Goal: Task Accomplishment & Management: Complete application form

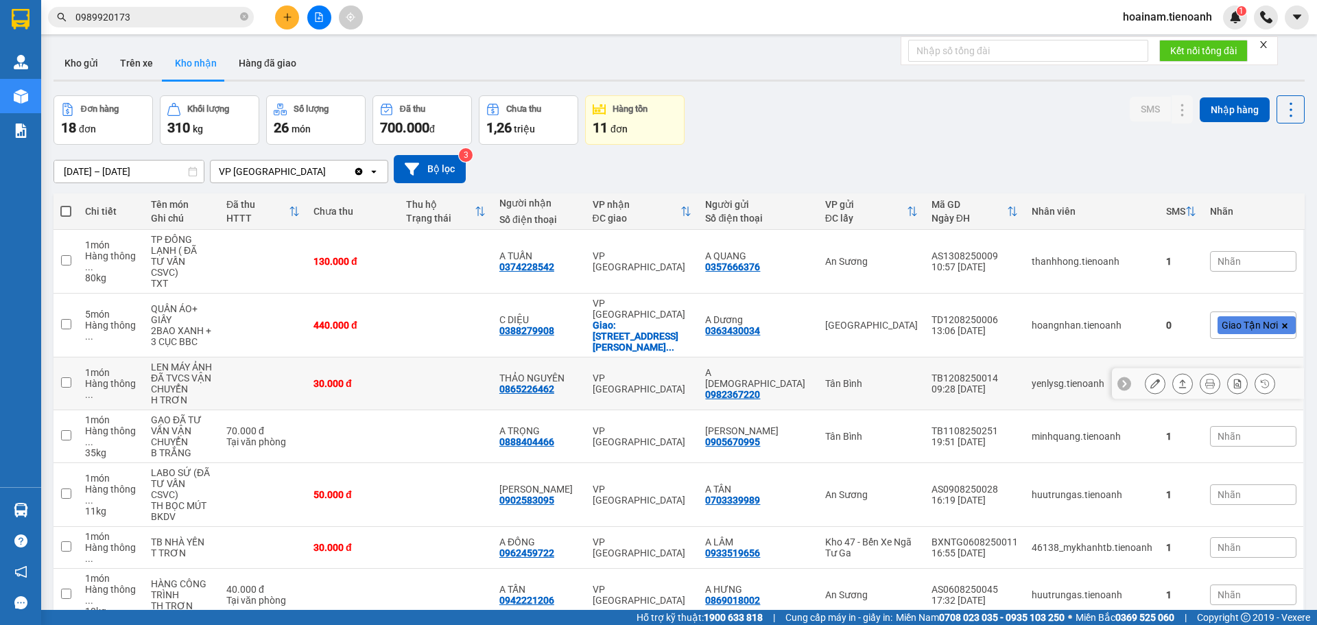
scroll to position [66, 0]
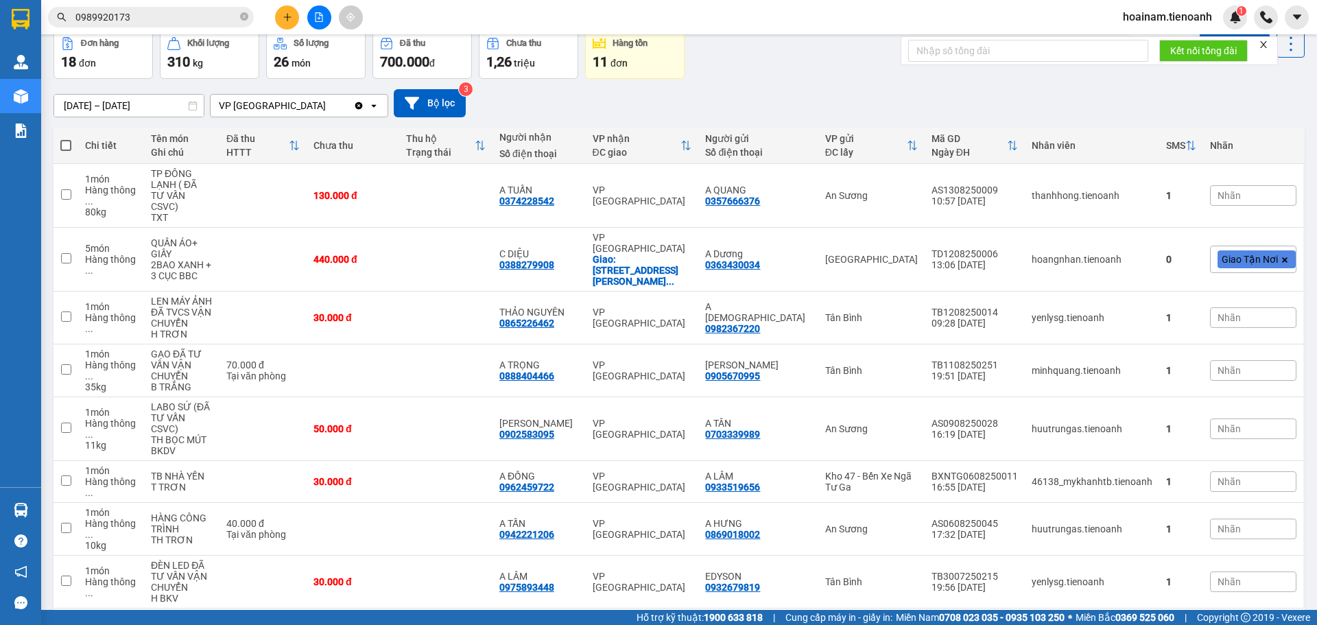
click at [1121, 620] on button "1" at bounding box center [1131, 630] width 21 height 21
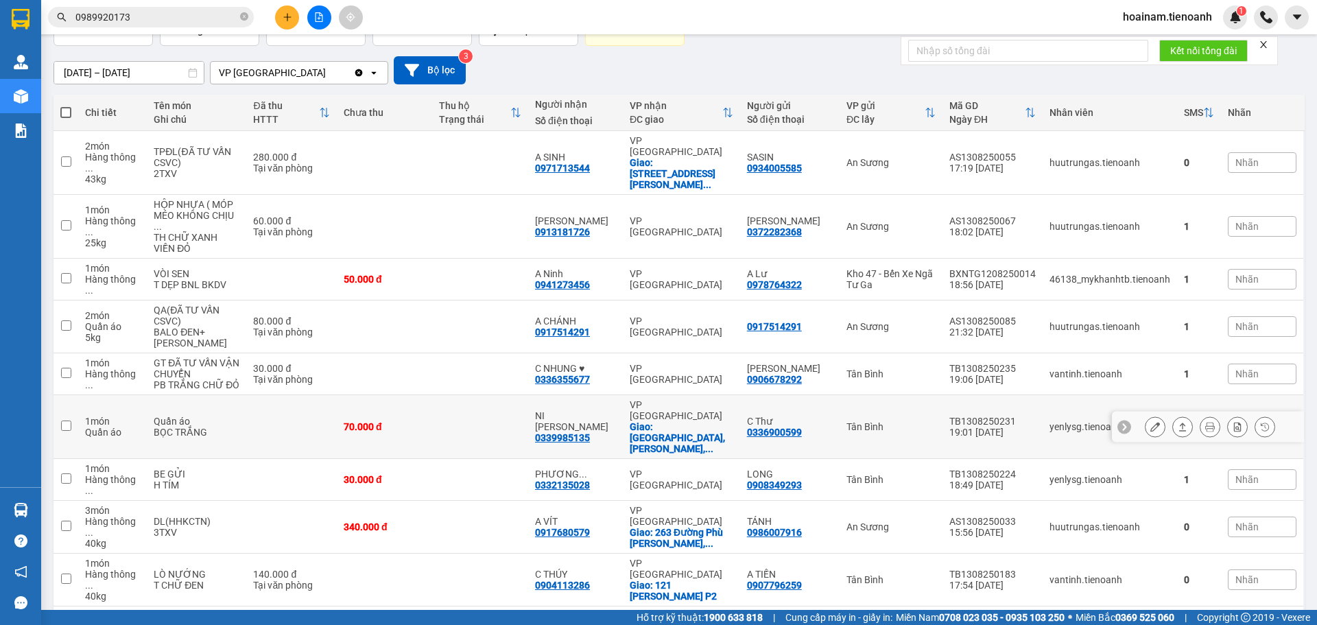
scroll to position [117, 0]
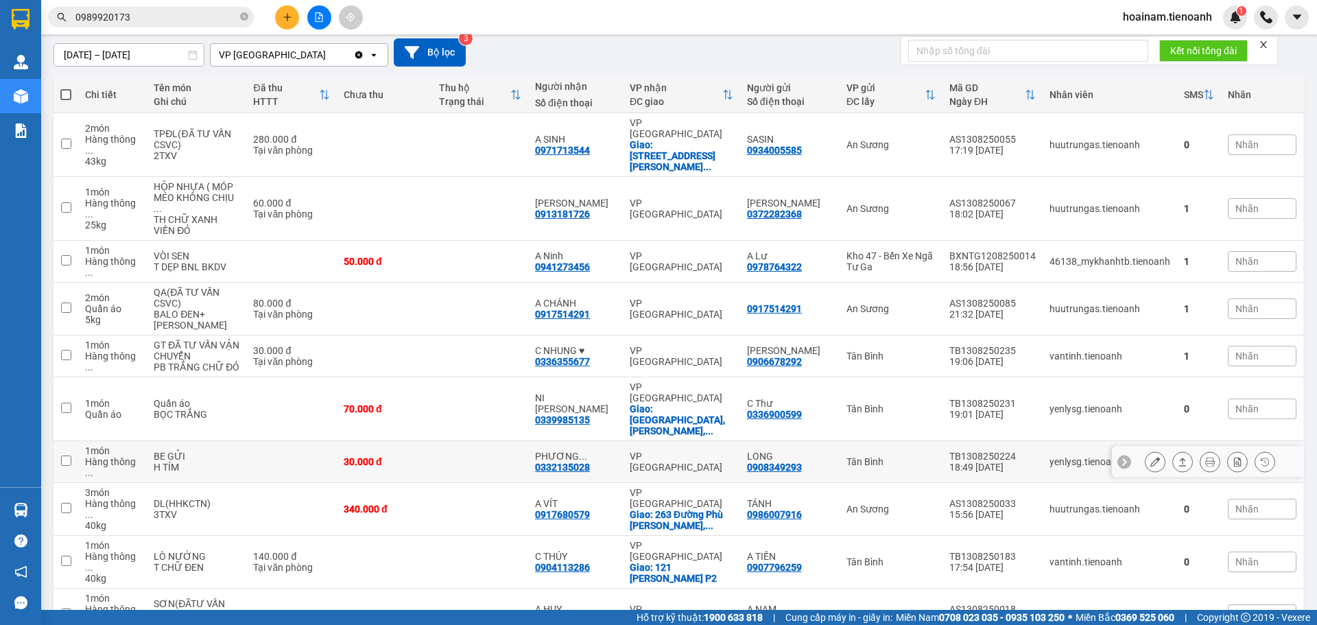
click at [200, 451] on div "BE GỬI" at bounding box center [197, 456] width 86 height 11
checkbox input "true"
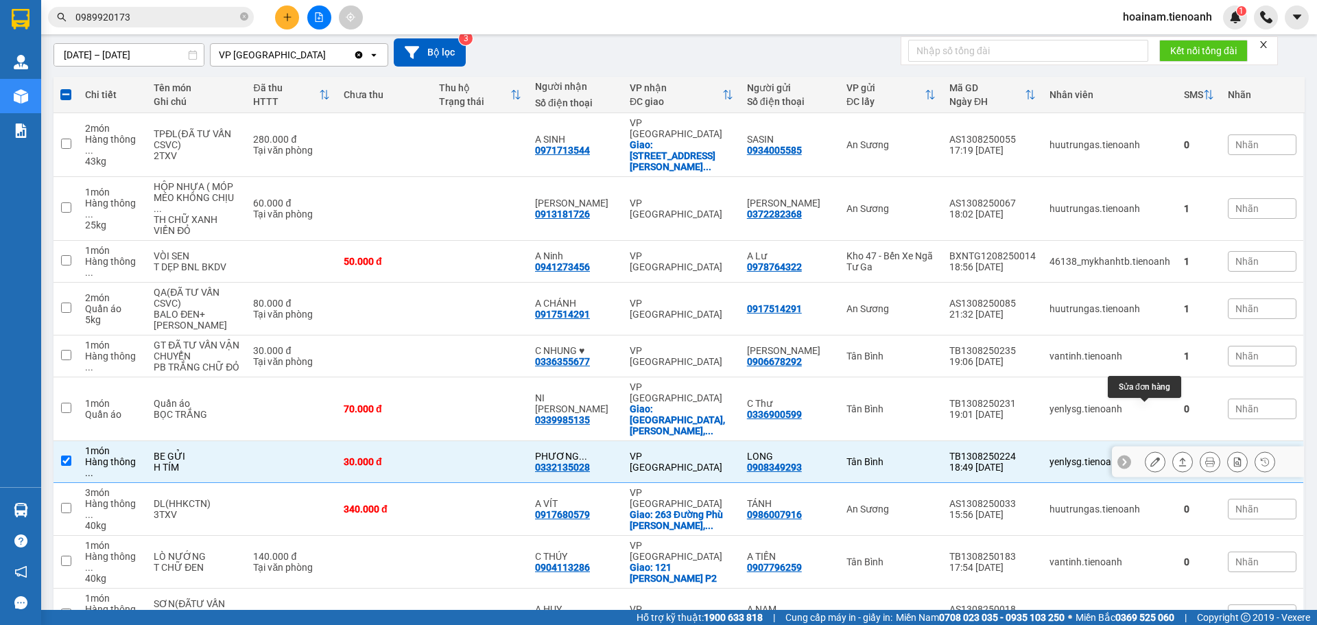
click at [1150, 457] on icon at bounding box center [1155, 462] width 10 height 10
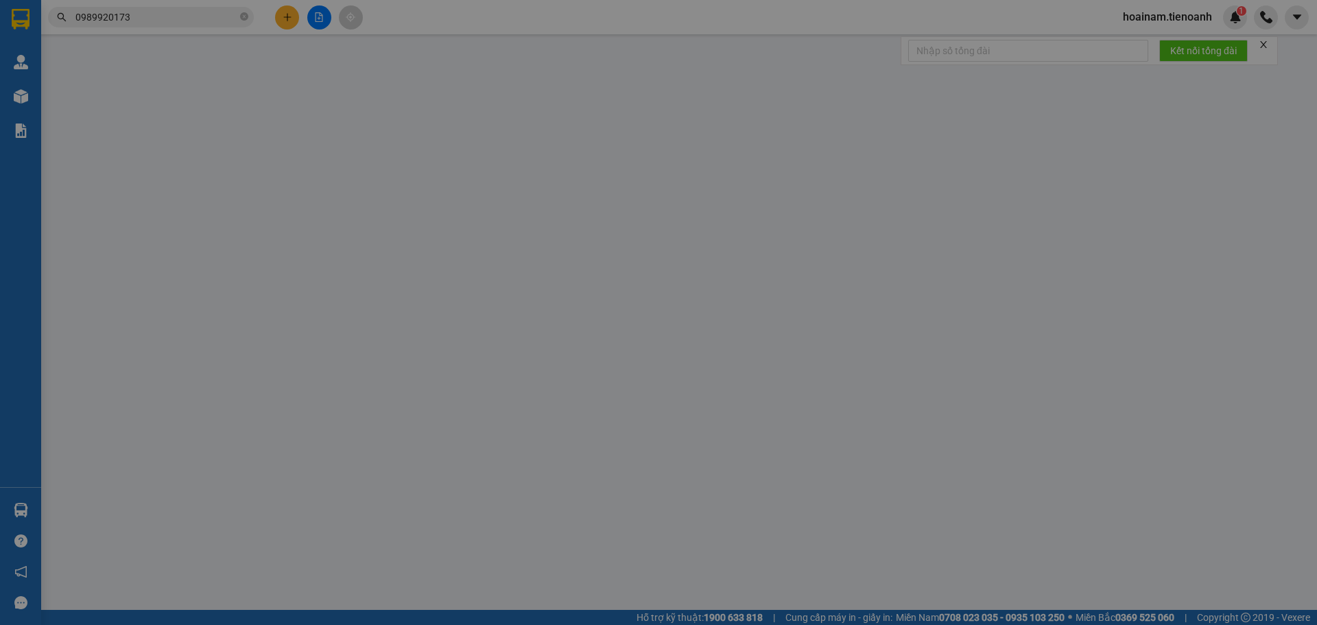
type input "0332135028"
type input "[PERSON_NAME]"
type input "0908349293"
type input "LONG"
type input "30.000"
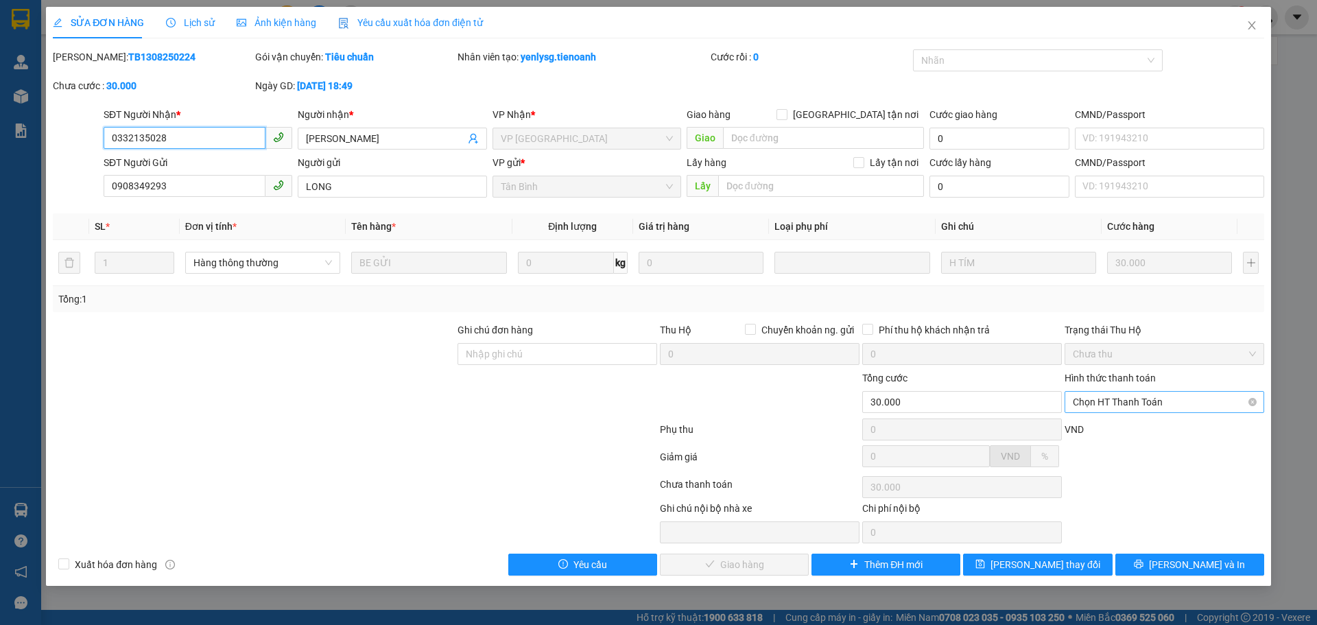
click at [1127, 401] on span "Chọn HT Thanh Toán" at bounding box center [1164, 402] width 183 height 21
click at [1106, 424] on div "Tại văn phòng" at bounding box center [1164, 429] width 183 height 15
type input "0"
drag, startPoint x: 769, startPoint y: 560, endPoint x: 763, endPoint y: 554, distance: 8.7
click at [768, 560] on span "[PERSON_NAME] và Giao hàng" at bounding box center [752, 564] width 132 height 15
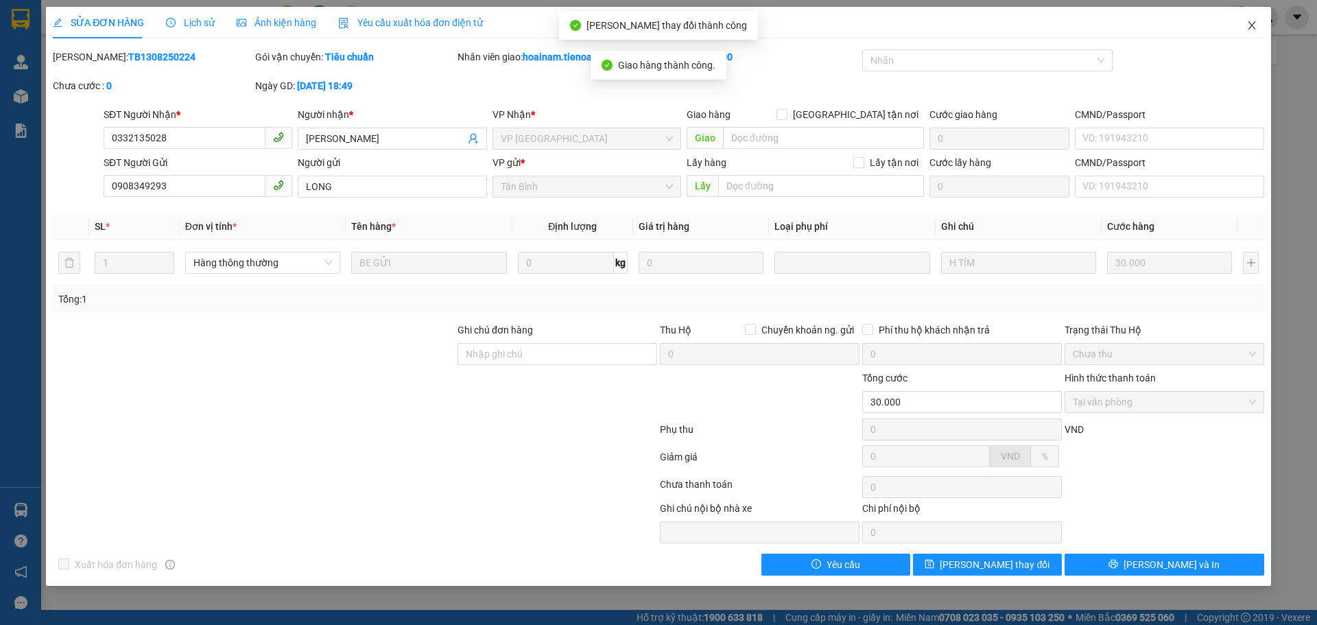
click at [1250, 19] on span "Close" at bounding box center [1252, 26] width 38 height 38
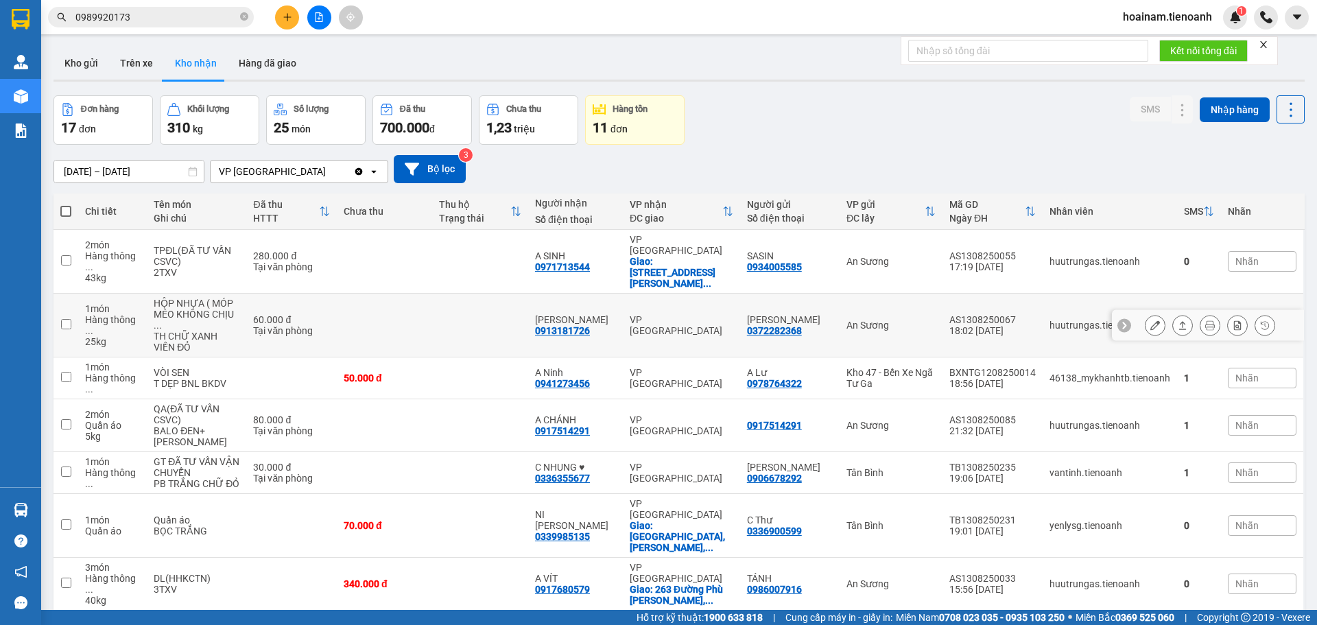
scroll to position [139, 0]
